Goal: Information Seeking & Learning: Learn about a topic

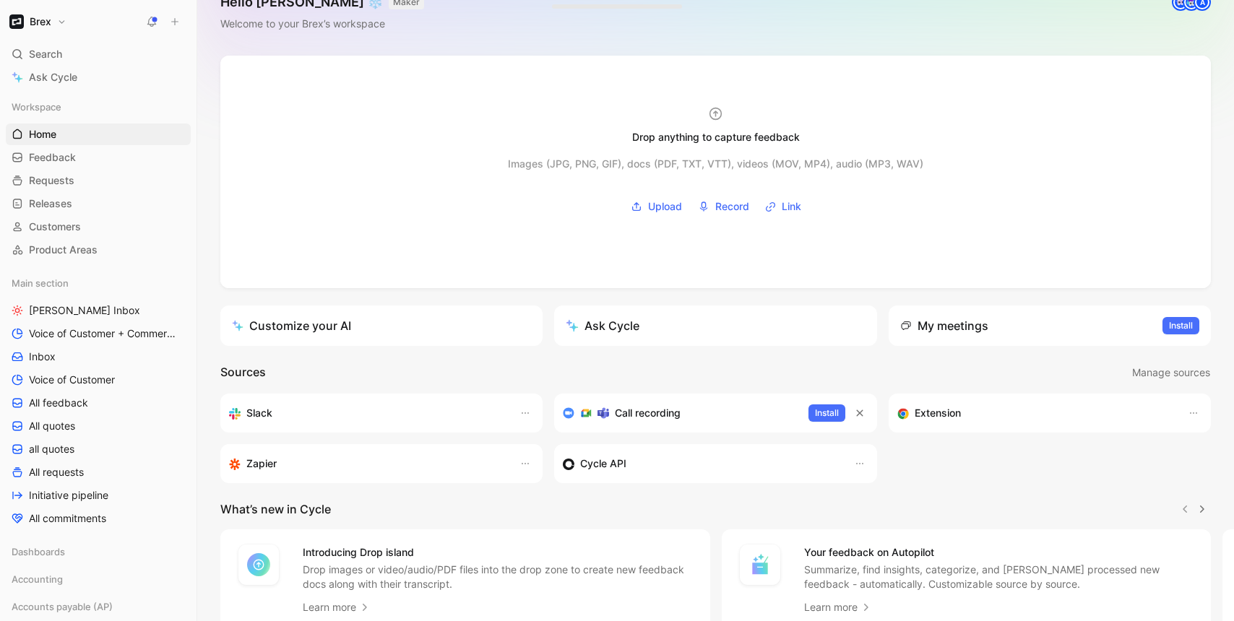
scroll to position [36, 0]
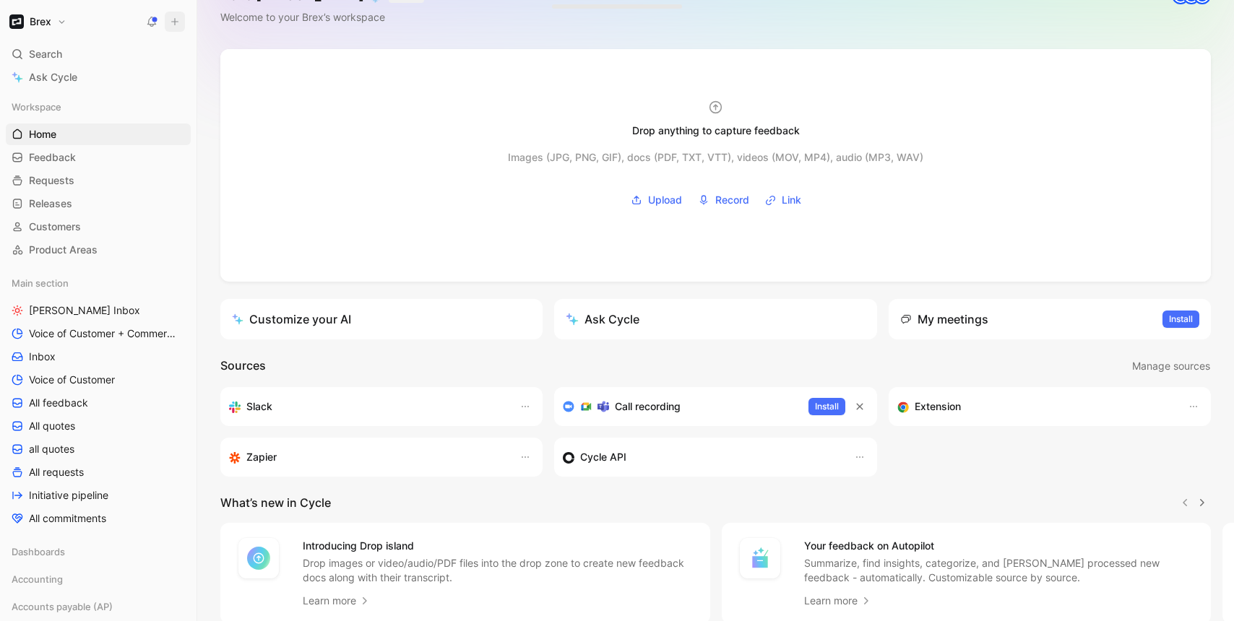
click at [170, 20] on icon at bounding box center [175, 22] width 10 height 10
click at [241, 48] on button "New request r" at bounding box center [271, 52] width 155 height 25
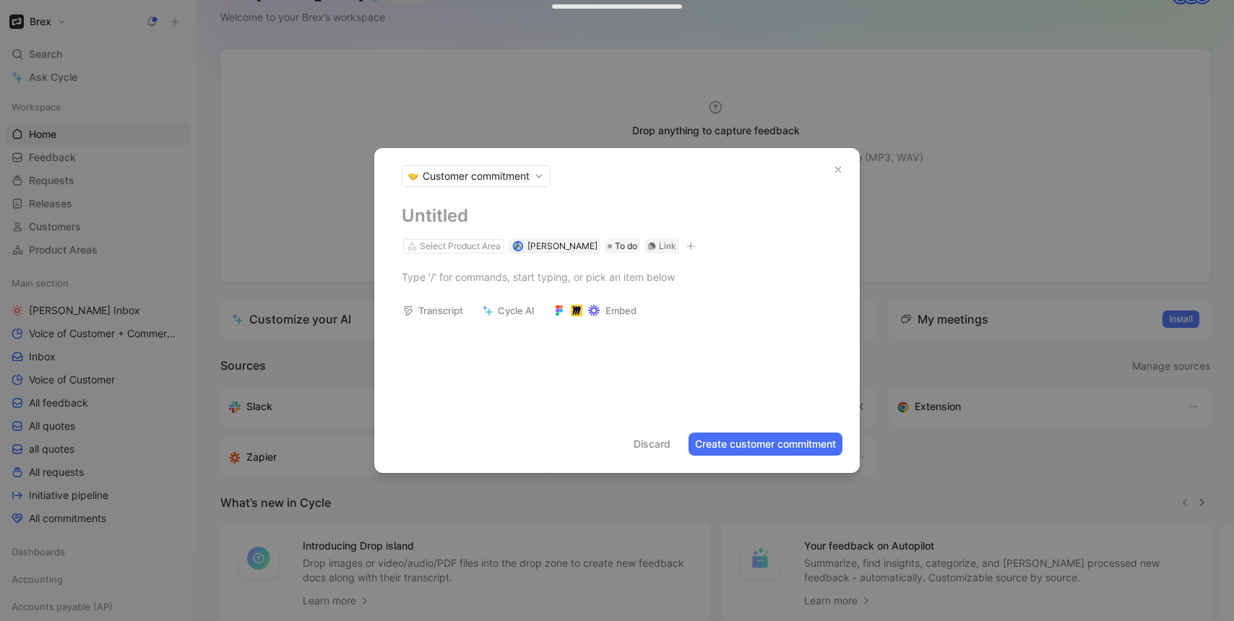
click at [436, 339] on div at bounding box center [616, 338] width 485 height 17
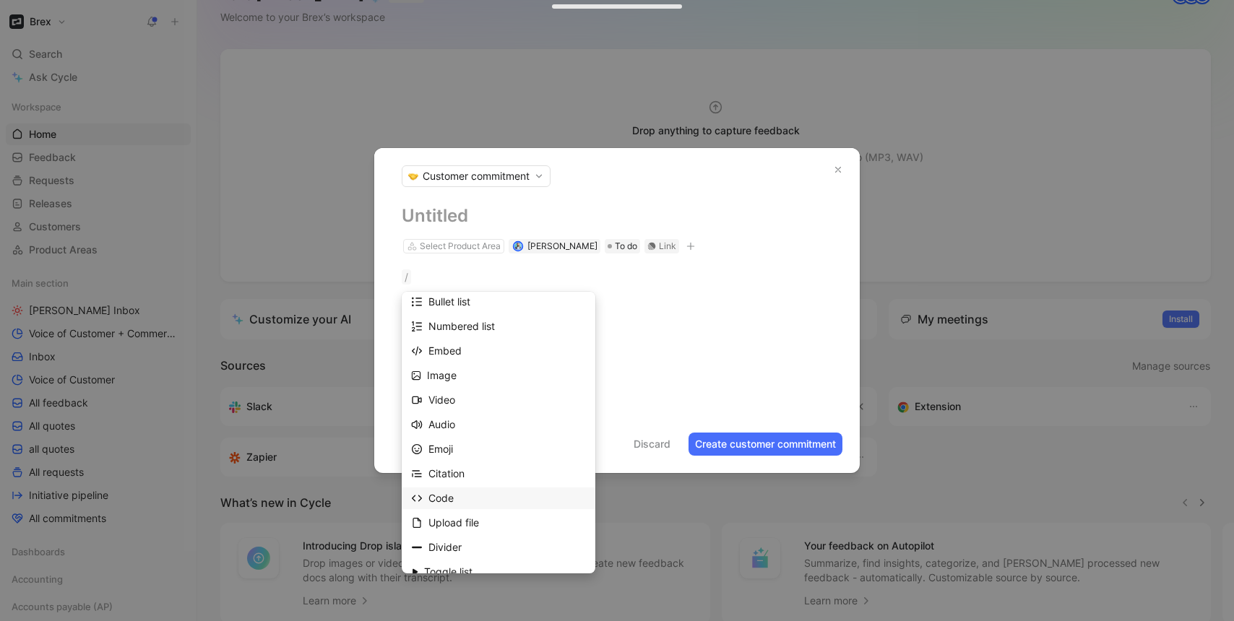
scroll to position [154, 0]
click at [459, 360] on div "Embed" at bounding box center [506, 352] width 157 height 17
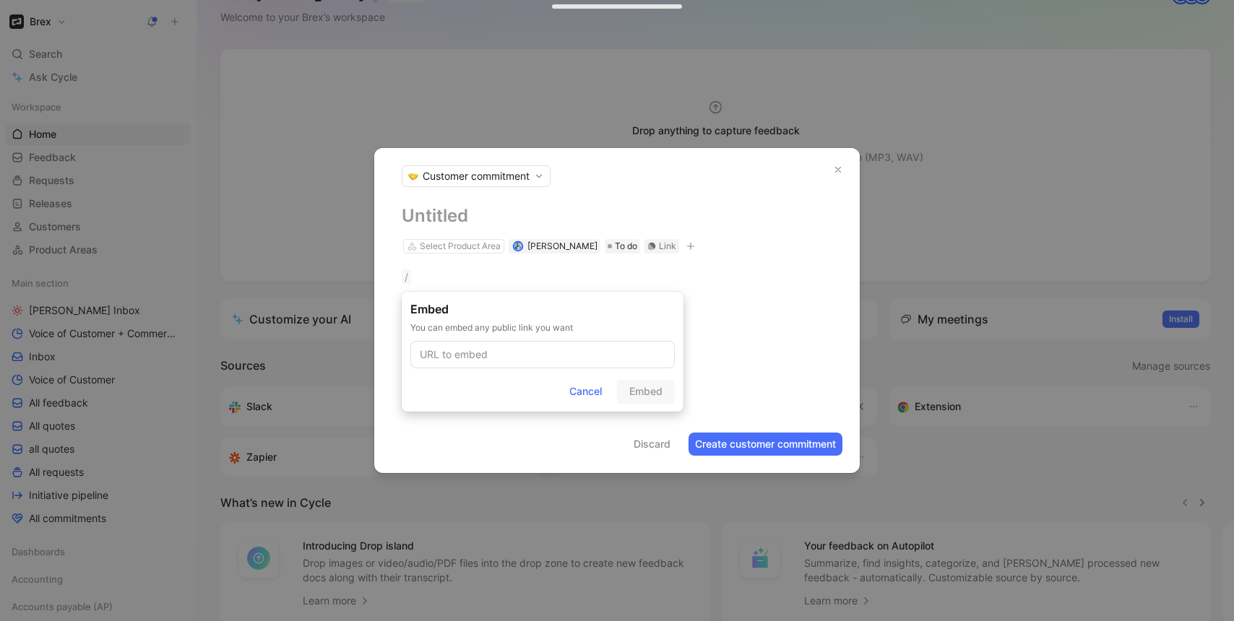
scroll to position [0, 0]
click at [571, 394] on span "Cancel" at bounding box center [585, 391] width 33 height 17
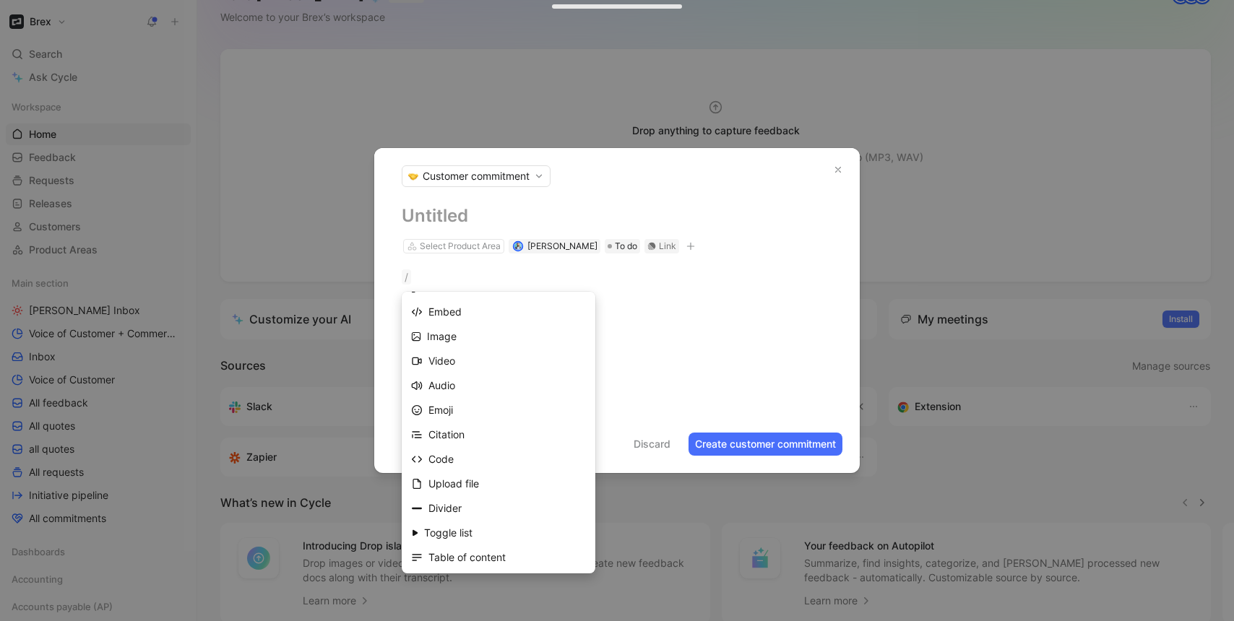
scroll to position [148, 0]
click at [459, 362] on div "Embed" at bounding box center [506, 358] width 157 height 17
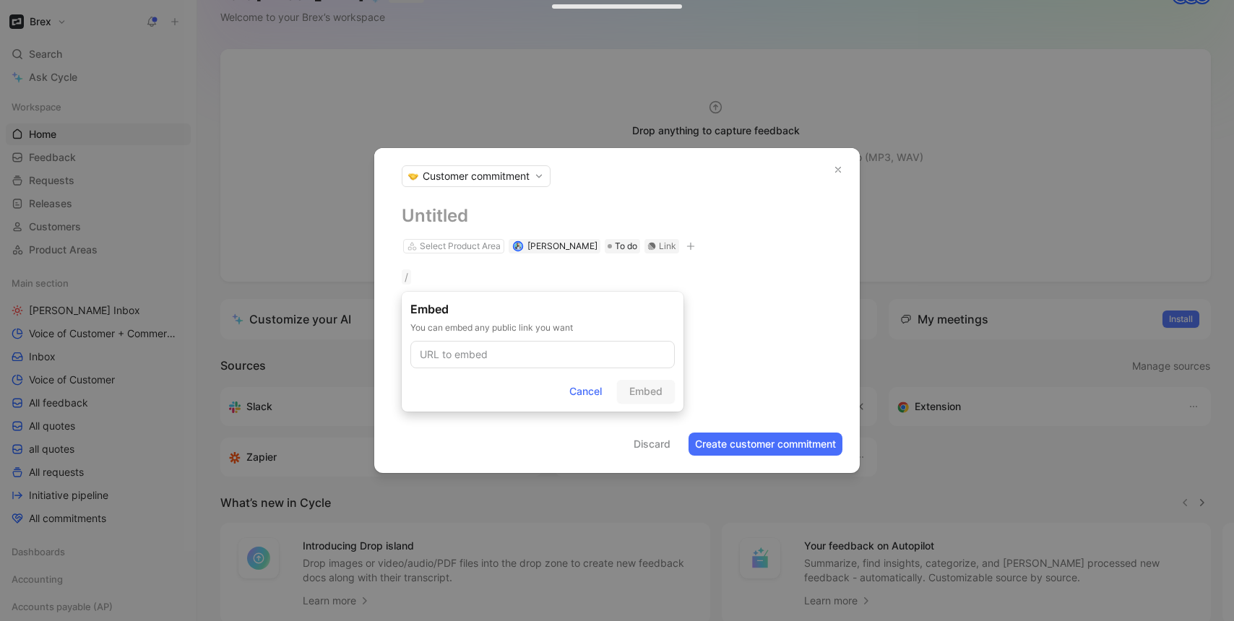
scroll to position [0, 0]
click at [574, 391] on span "Cancel" at bounding box center [585, 391] width 33 height 17
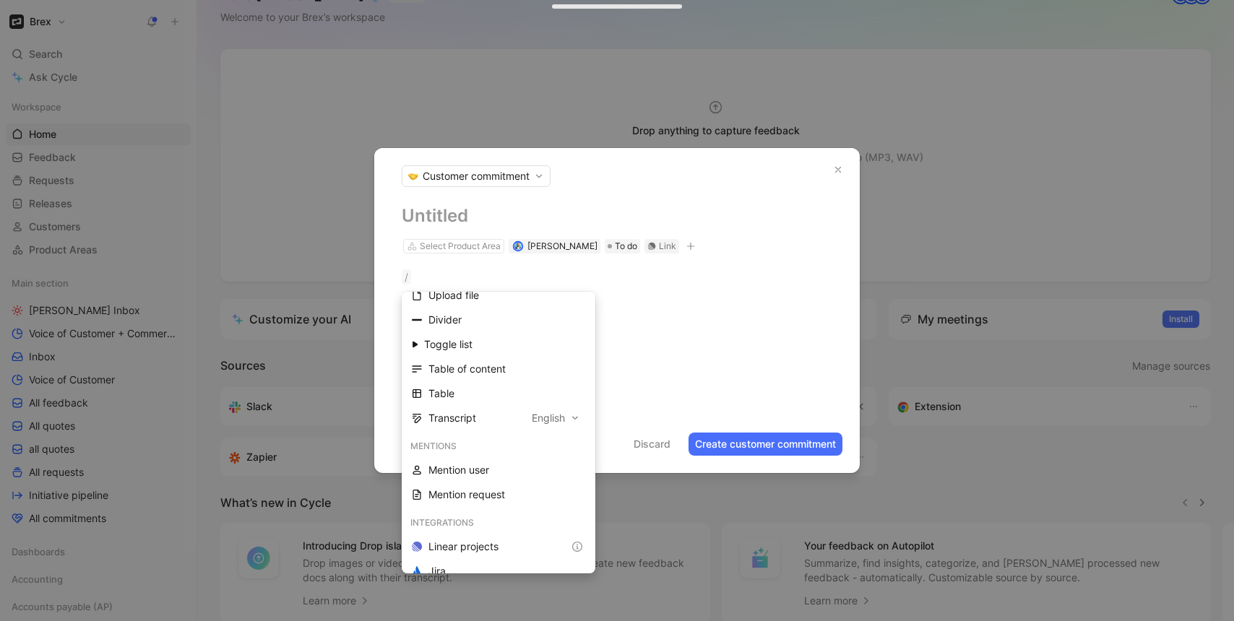
scroll to position [425, 0]
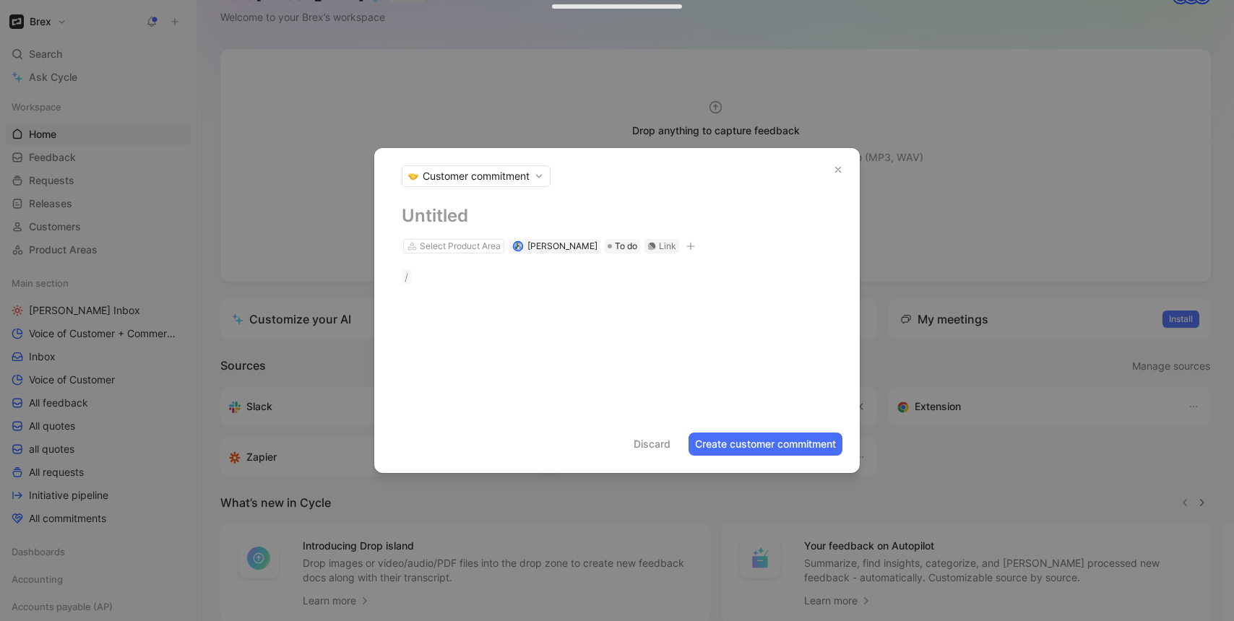
click at [837, 168] on icon "button" at bounding box center [838, 170] width 10 height 10
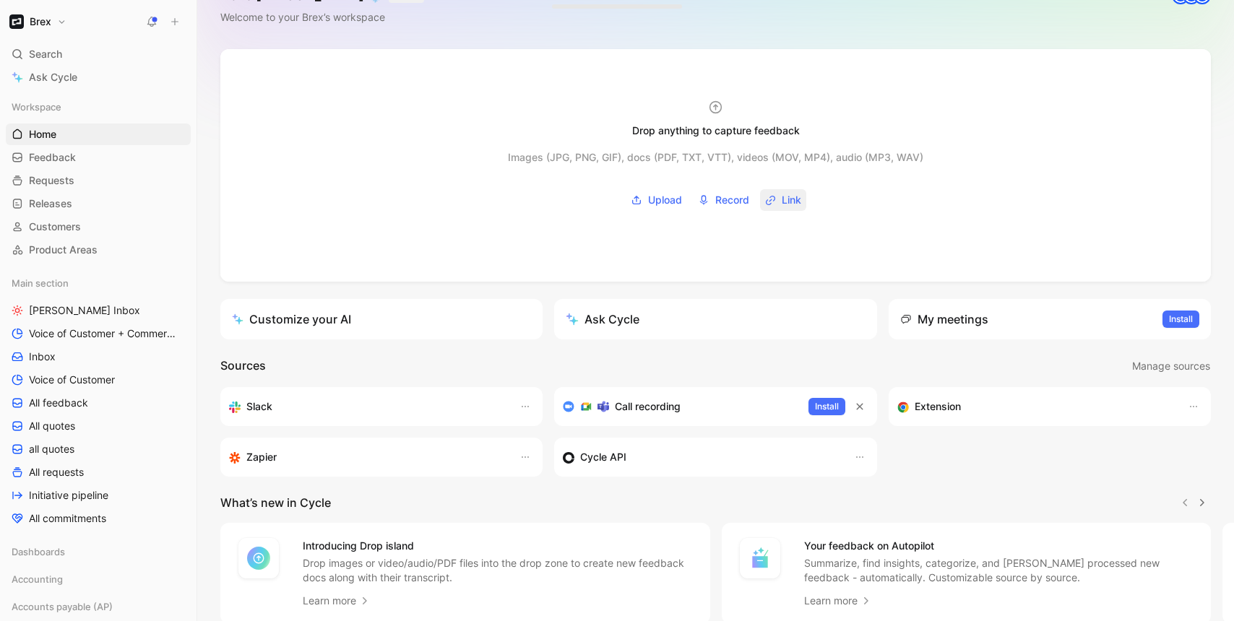
scroll to position [0, 0]
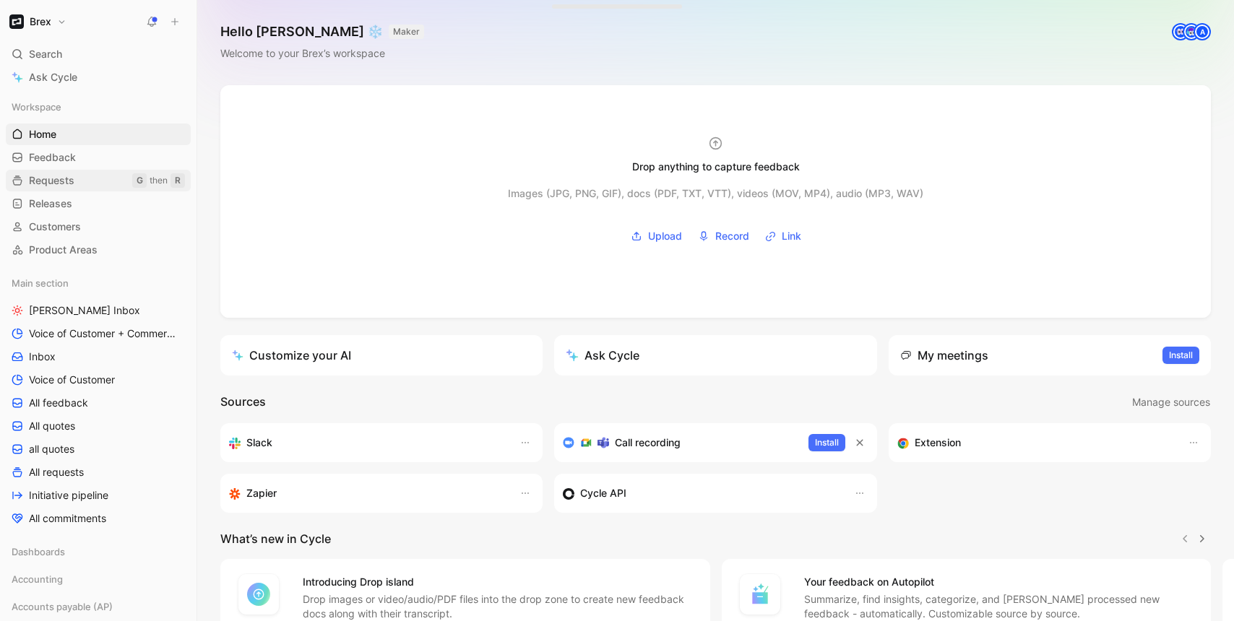
click at [58, 185] on span "Requests" at bounding box center [52, 180] width 46 height 14
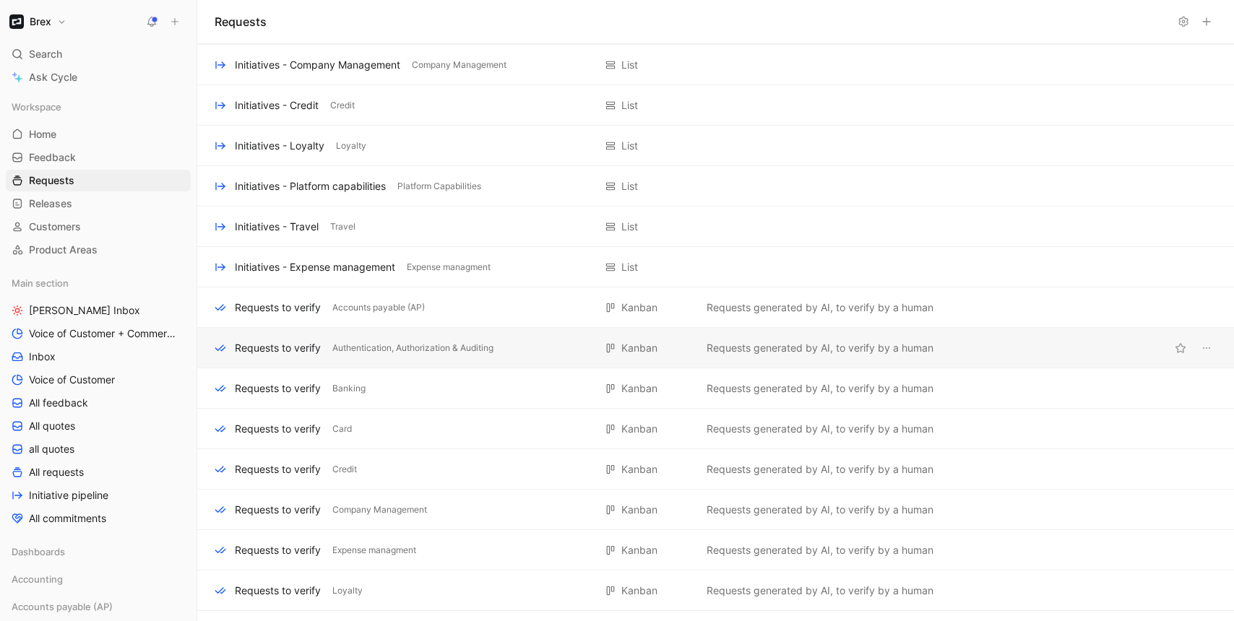
scroll to position [241, 0]
click at [285, 355] on div "Requests to verify" at bounding box center [278, 348] width 86 height 17
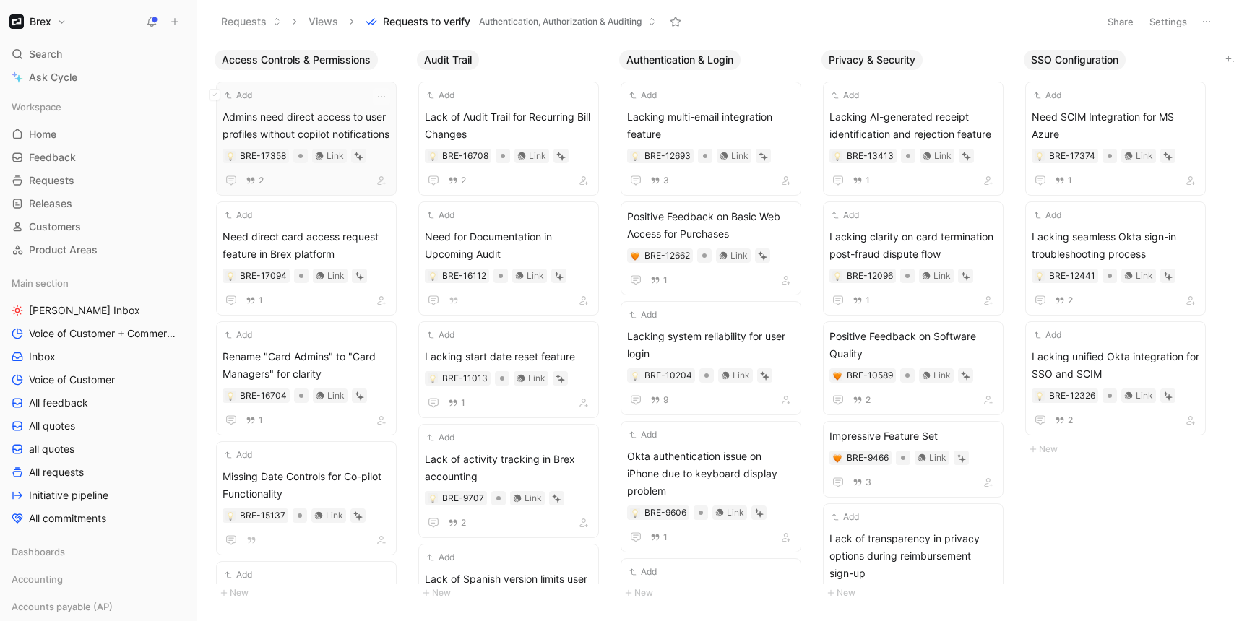
click at [321, 116] on span "Admins need direct access to user profiles without copilot notifications" at bounding box center [306, 125] width 168 height 35
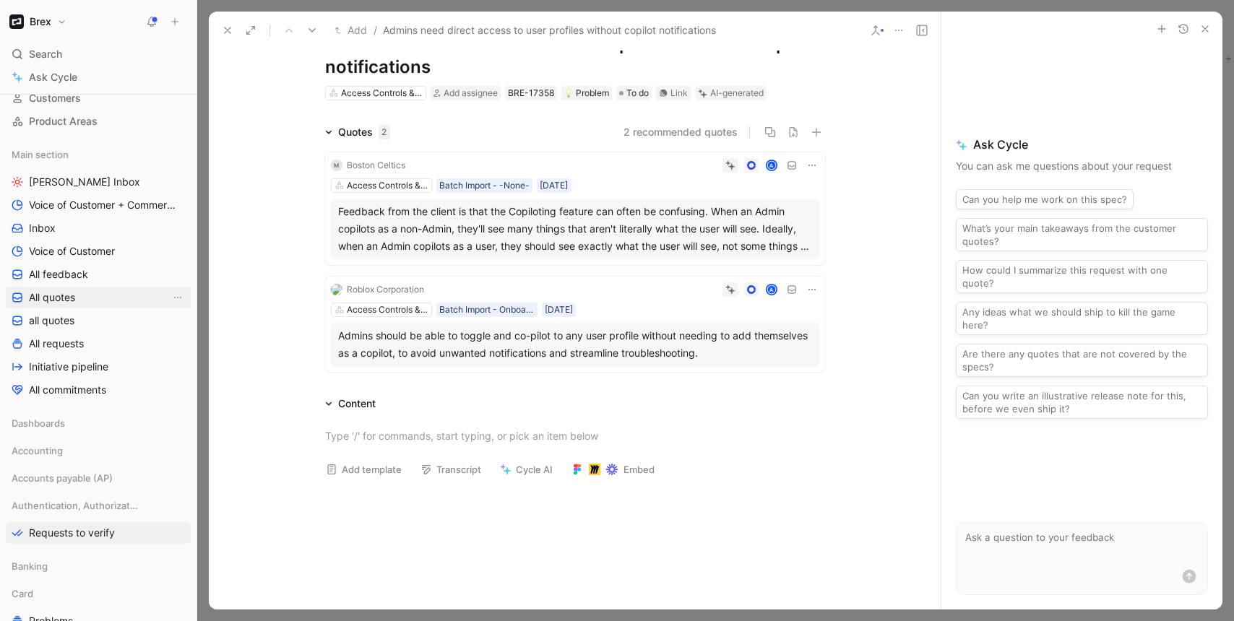
scroll to position [132, 0]
click at [68, 369] on span "Initiative pipeline" at bounding box center [68, 363] width 79 height 14
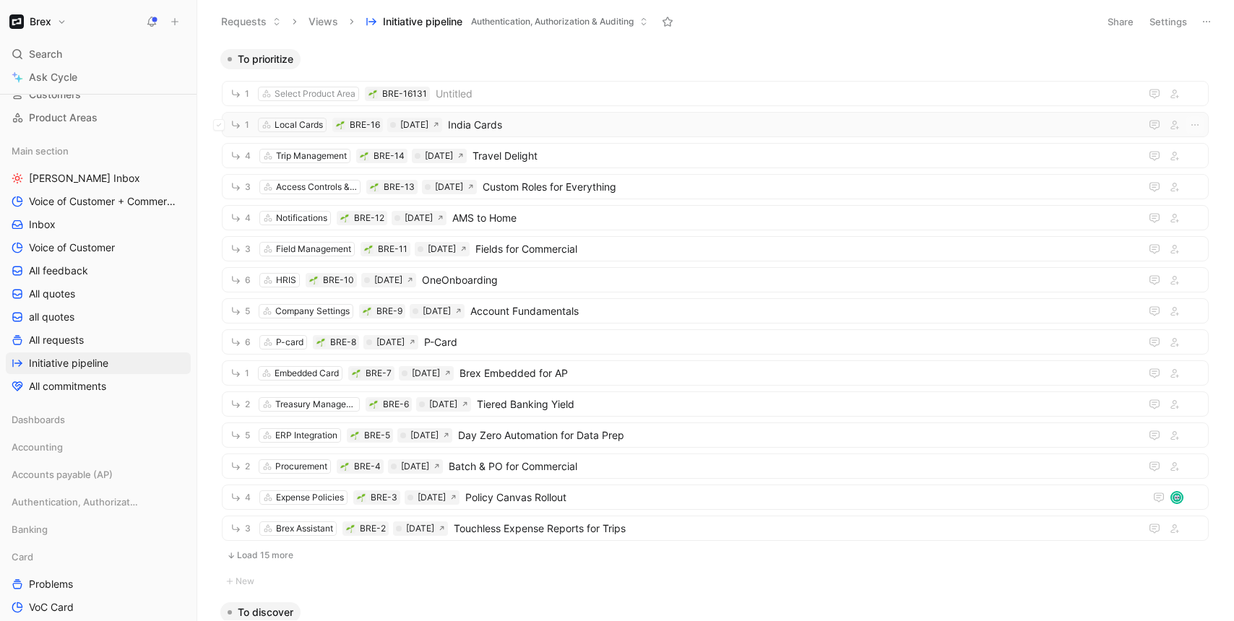
click at [526, 129] on span "India Cards" at bounding box center [791, 124] width 686 height 17
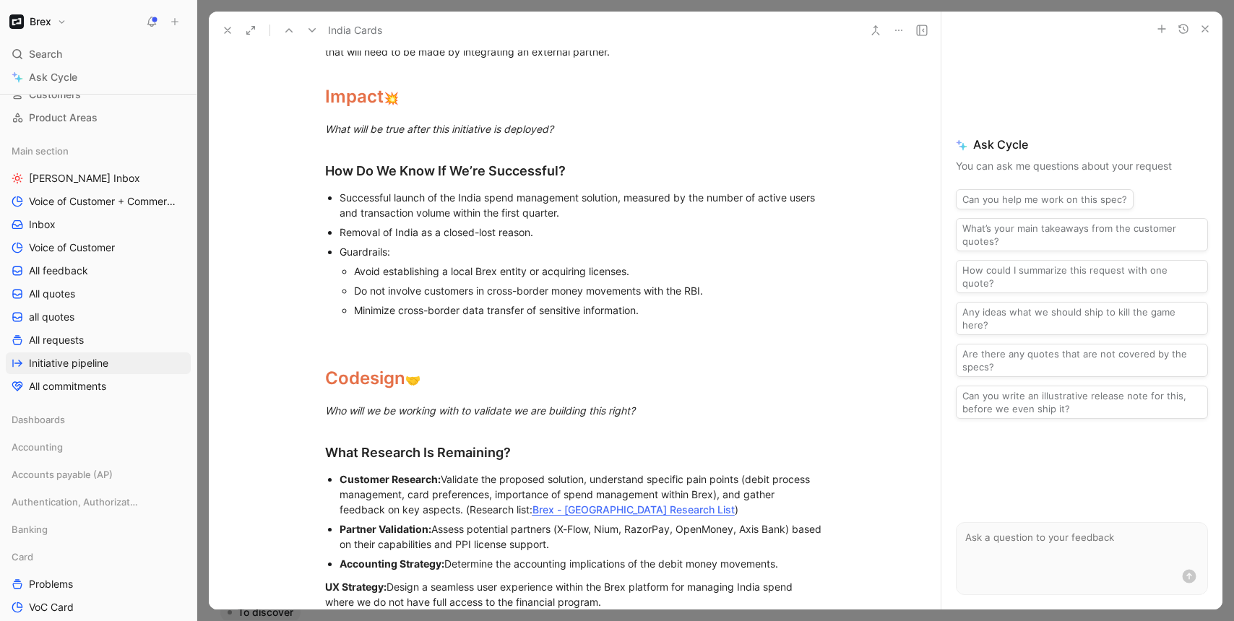
scroll to position [1648, 0]
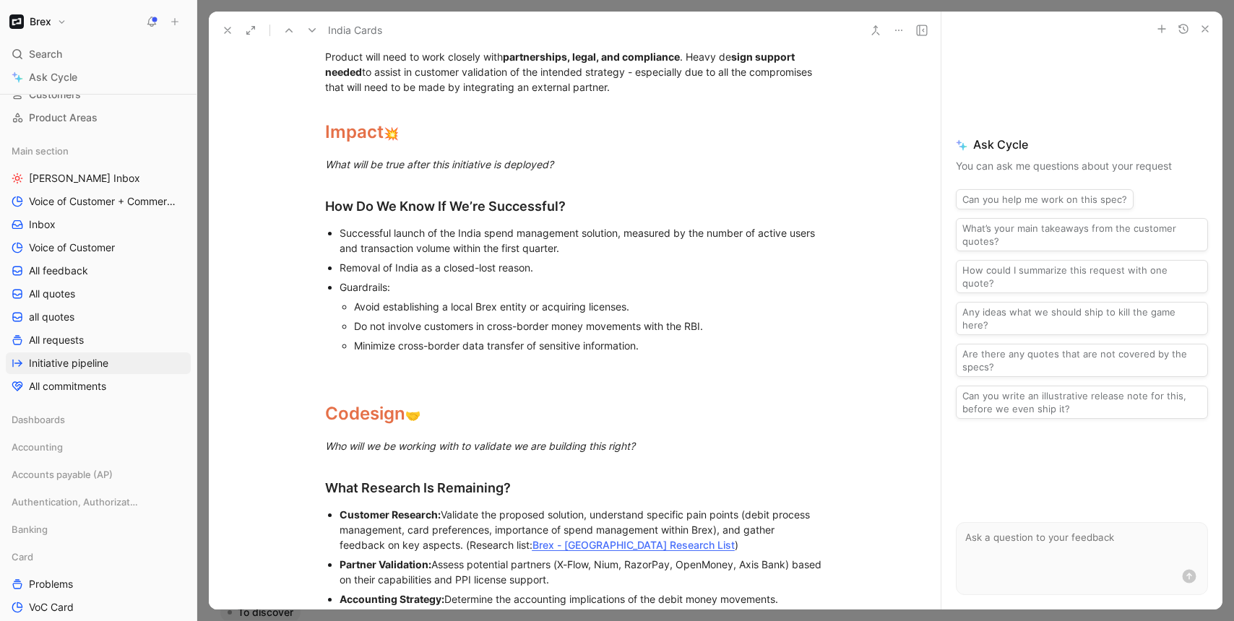
click at [450, 300] on span "Avoid establishing a local Brex entity or acquiring licenses." at bounding box center [491, 306] width 275 height 12
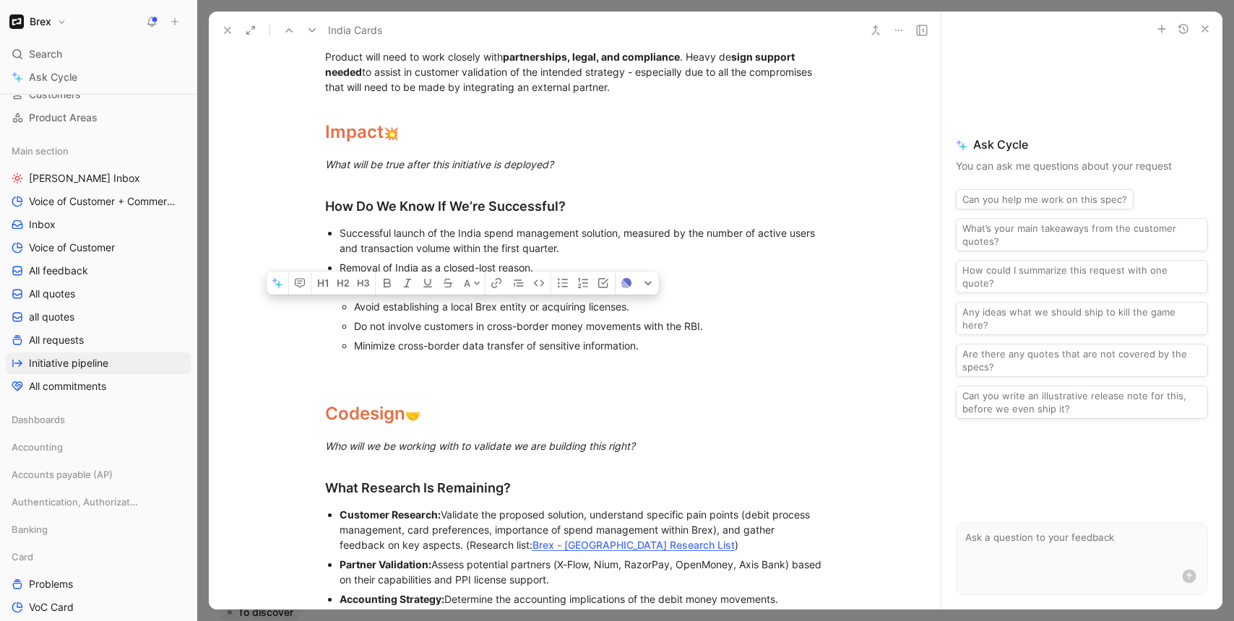
click at [450, 300] on span "Avoid establishing a local Brex entity or acquiring licenses." at bounding box center [491, 306] width 275 height 12
click at [675, 279] on icon "button" at bounding box center [678, 283] width 9 height 9
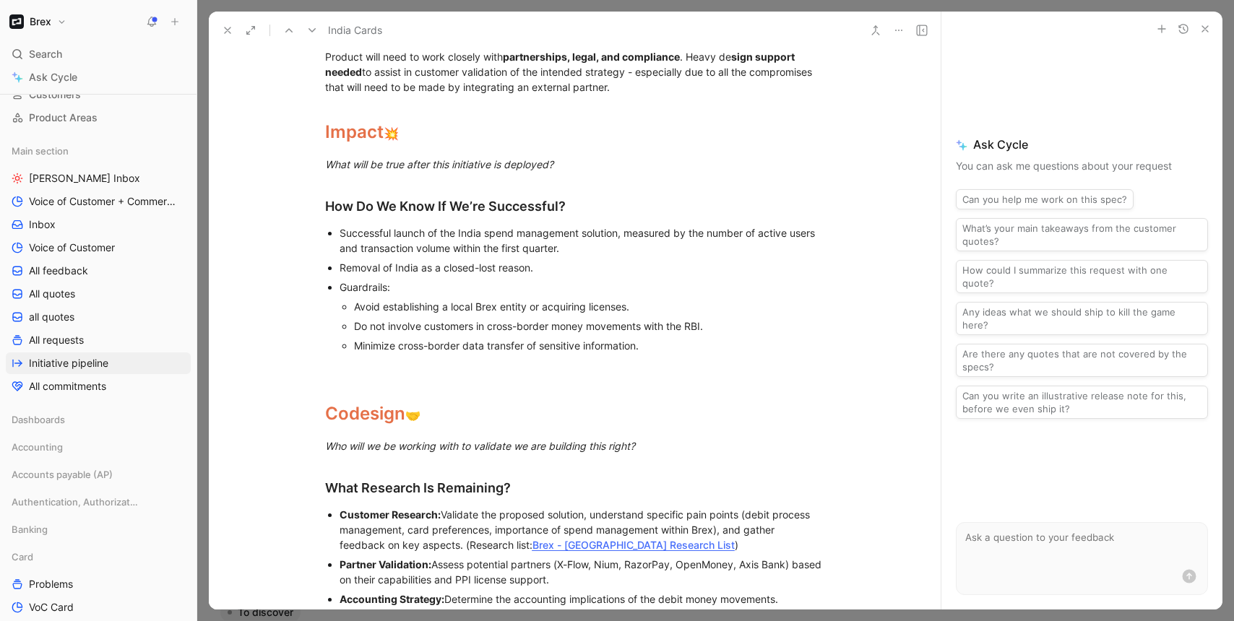
click at [454, 316] on p "Do not involve customers in cross-border money movements with the RBI." at bounding box center [589, 326] width 471 height 20
click at [362, 297] on icon "button" at bounding box center [368, 303] width 12 height 12
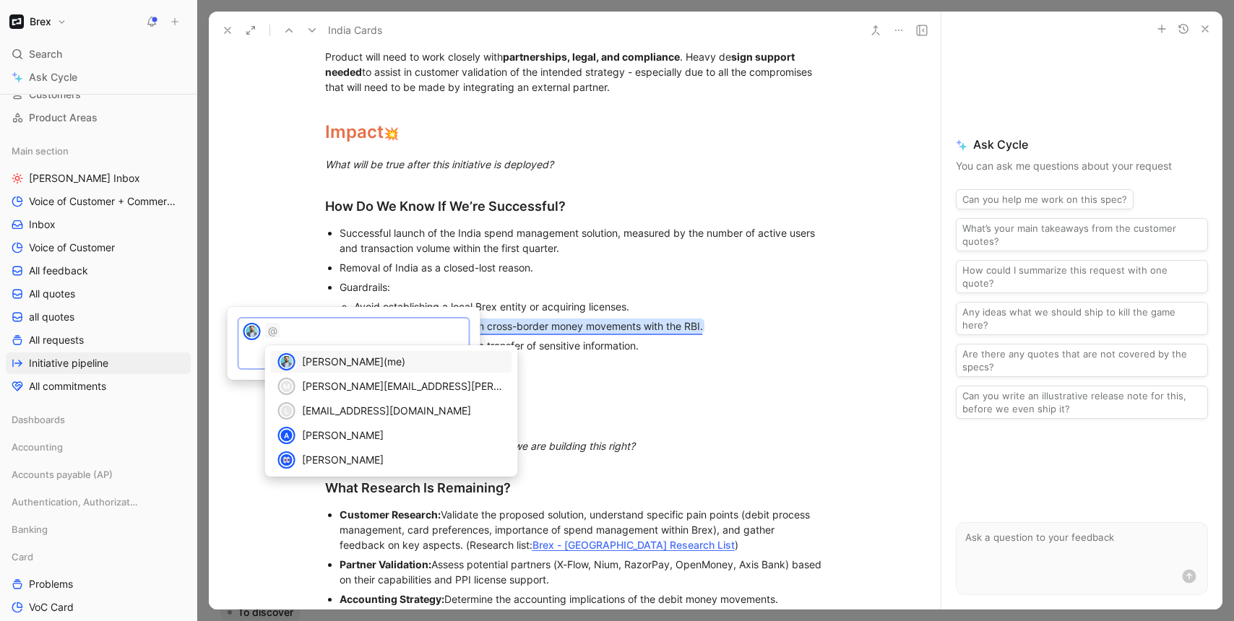
click at [306, 360] on span "[PERSON_NAME]" at bounding box center [343, 361] width 82 height 12
